Goal: Browse casually

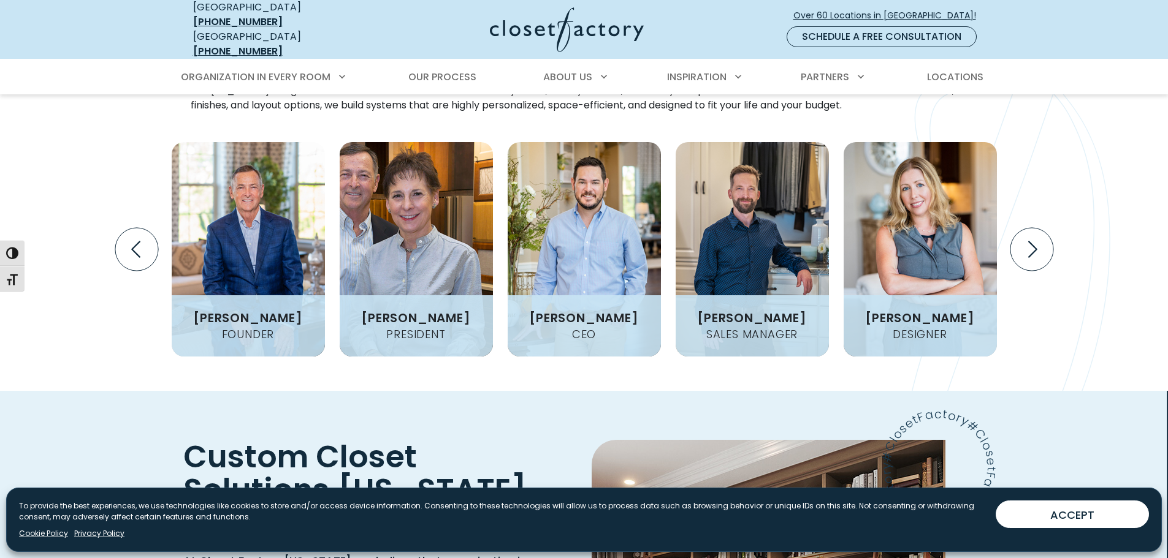
scroll to position [1716, 0]
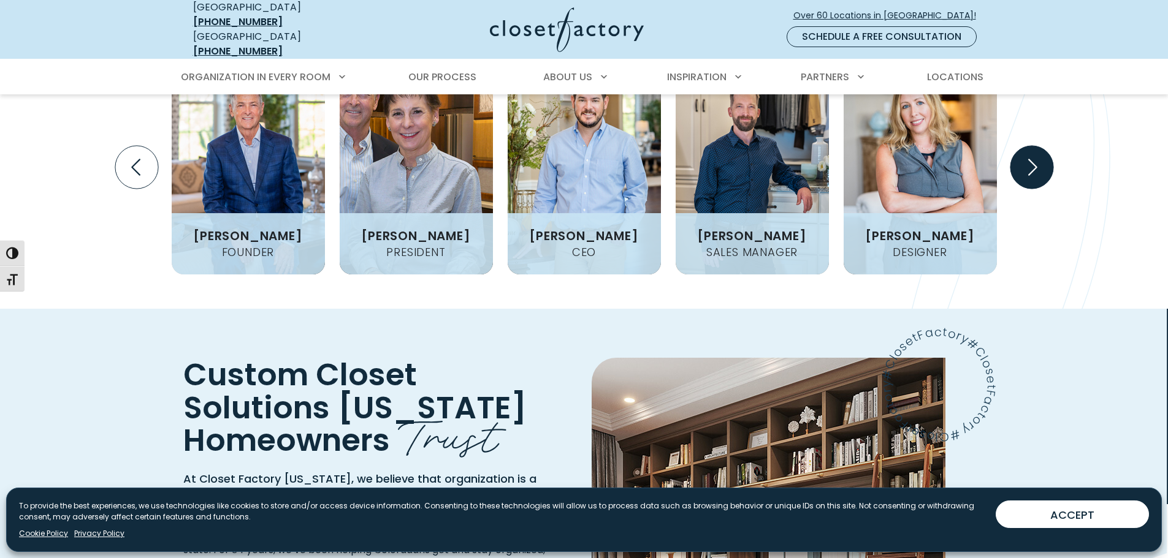
click at [1029, 146] on icon "Next slide" at bounding box center [1031, 167] width 43 height 43
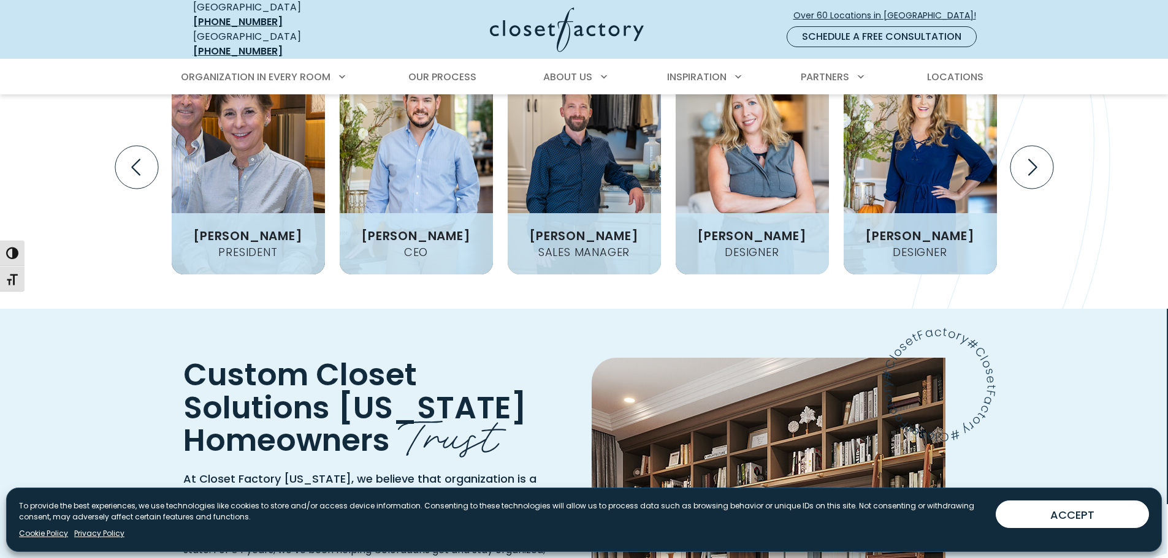
scroll to position [1655, 0]
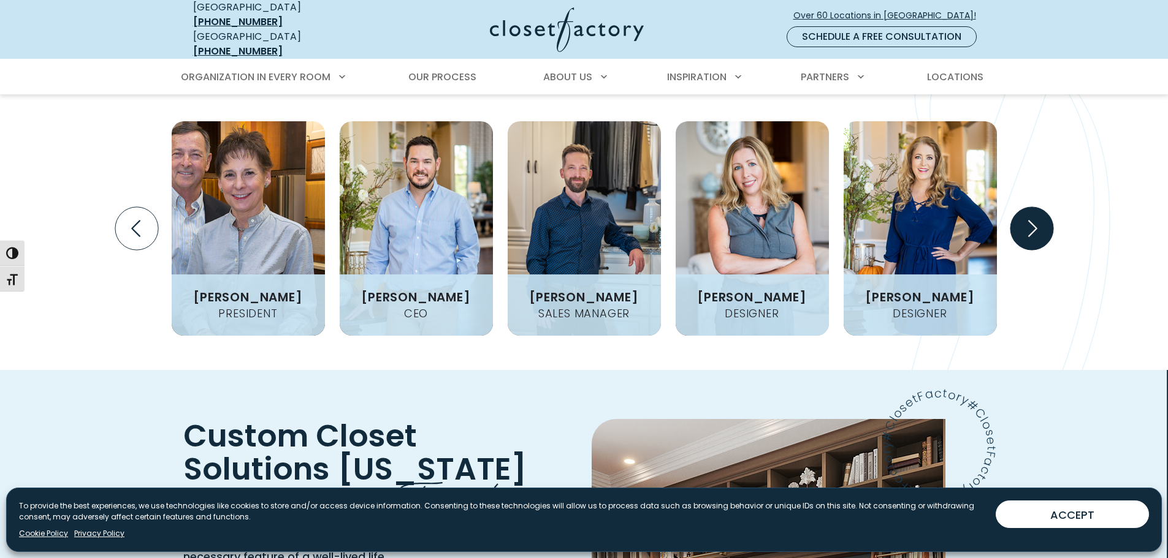
click at [1036, 207] on icon "Next slide" at bounding box center [1031, 228] width 43 height 43
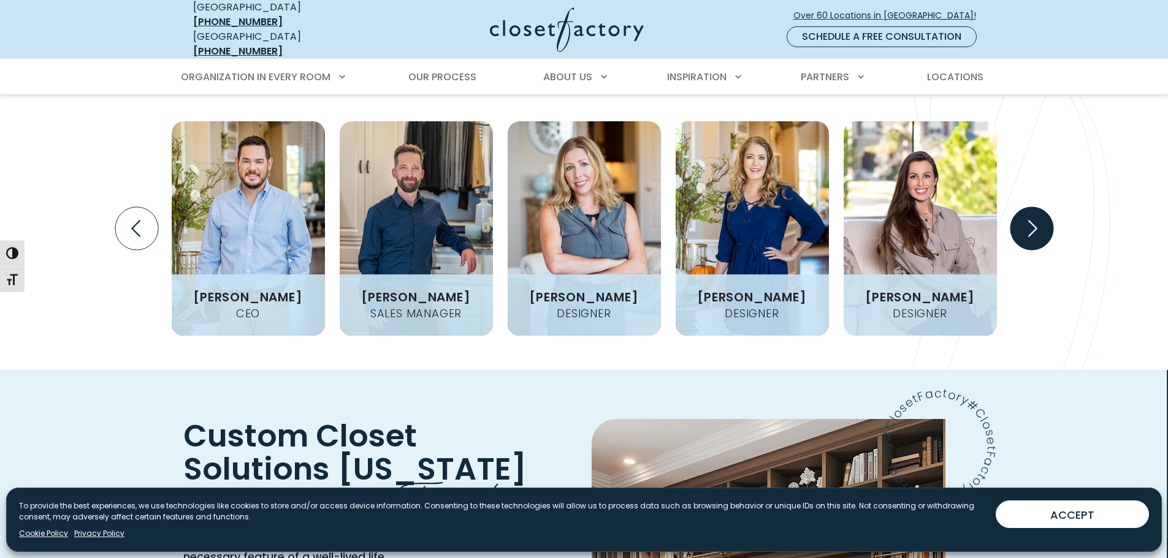
click at [1036, 207] on icon "Next slide" at bounding box center [1031, 228] width 43 height 43
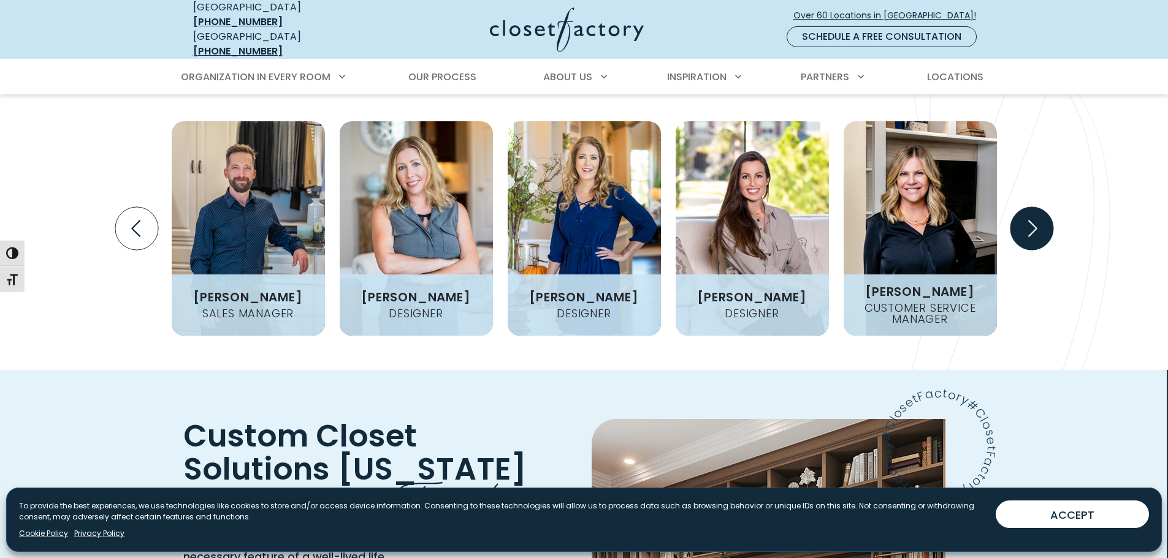
click at [1036, 207] on icon "Next slide" at bounding box center [1031, 228] width 43 height 43
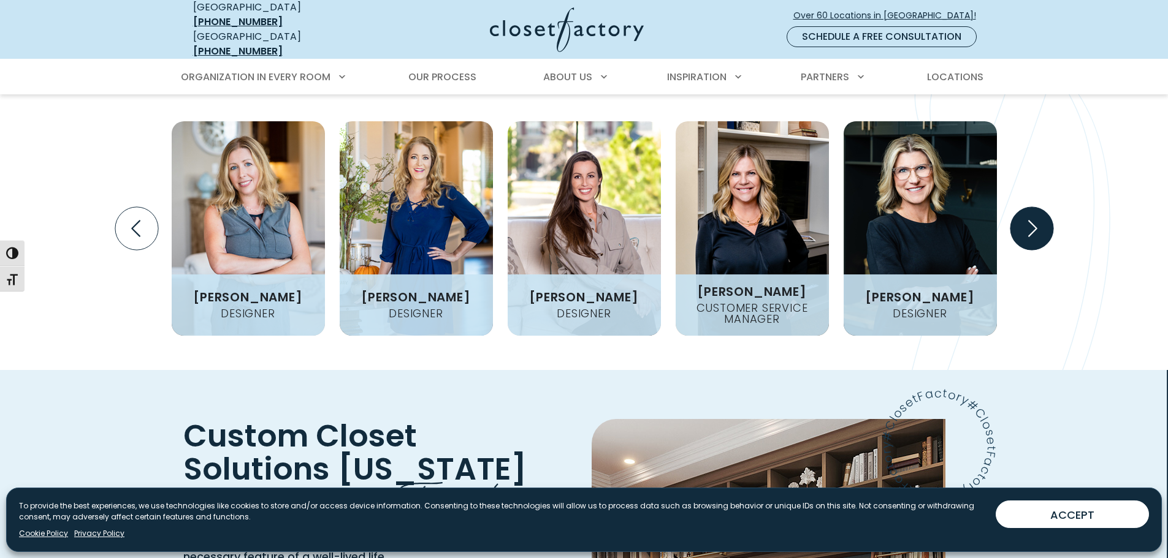
click at [1036, 207] on icon "Next slide" at bounding box center [1031, 228] width 43 height 43
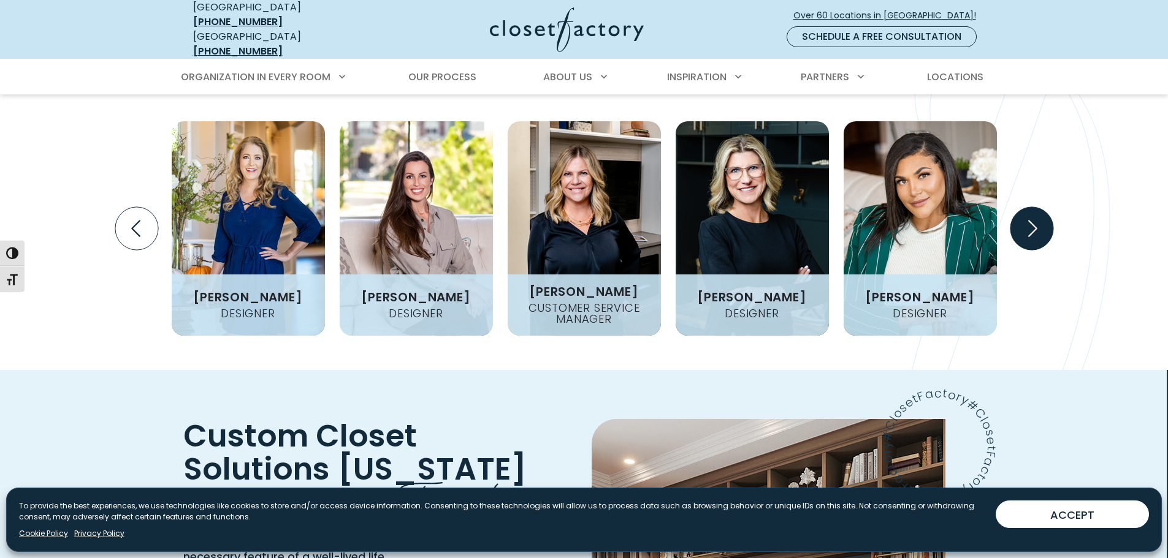
click at [1036, 207] on icon "Next slide" at bounding box center [1031, 228] width 43 height 43
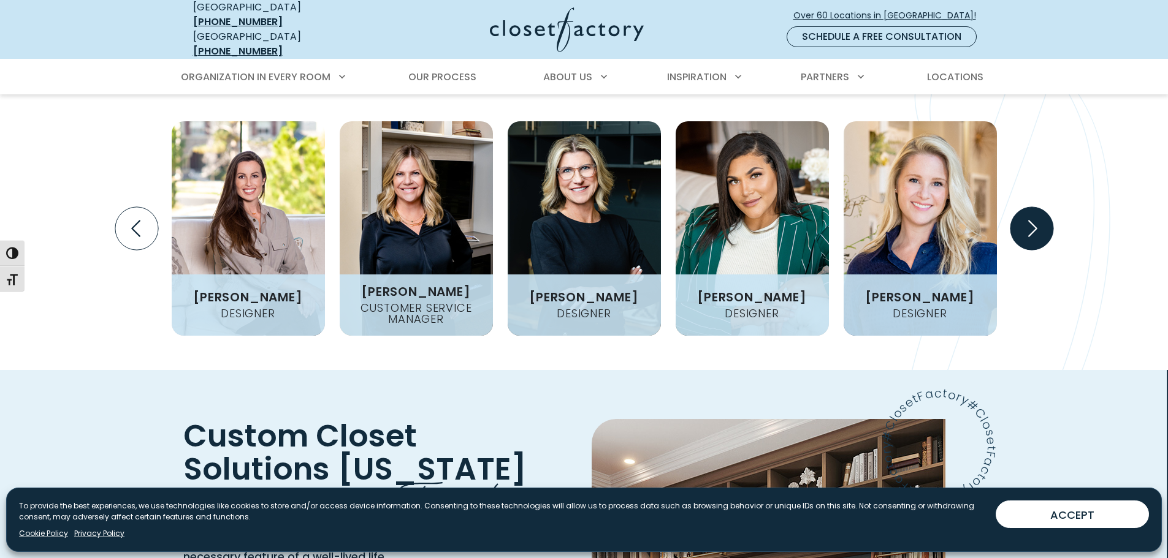
click at [1036, 207] on icon "Next slide" at bounding box center [1031, 228] width 43 height 43
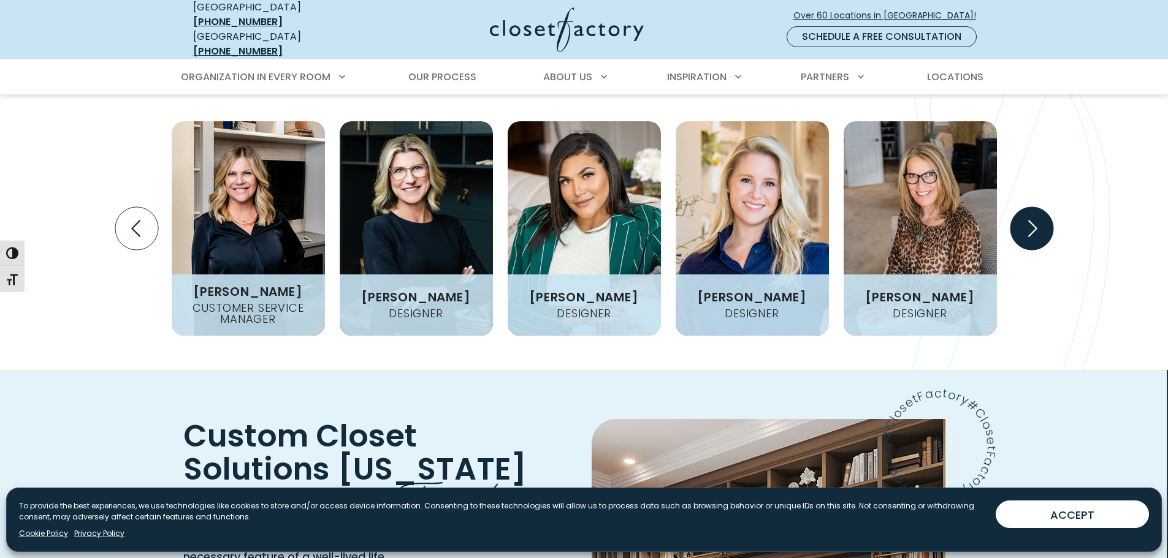
click at [1036, 207] on icon "Next slide" at bounding box center [1031, 228] width 43 height 43
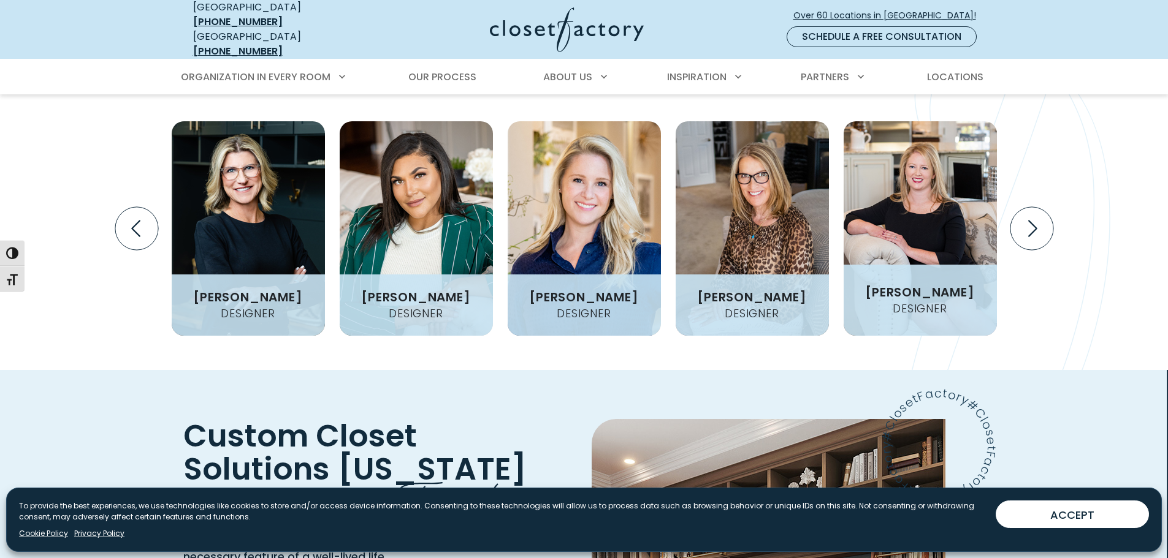
click at [897, 183] on img "Design Experts Gallery" at bounding box center [920, 228] width 153 height 215
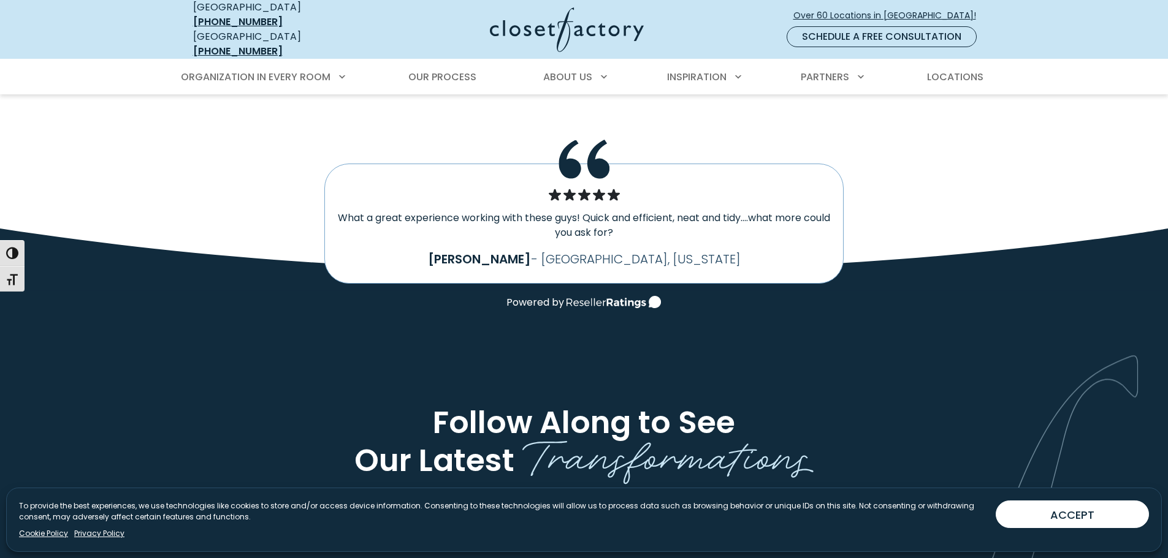
scroll to position [2452, 0]
